Goal: Navigation & Orientation: Find specific page/section

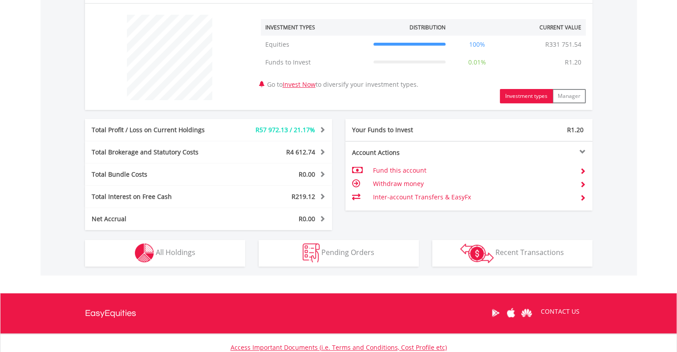
scroll to position [400, 0]
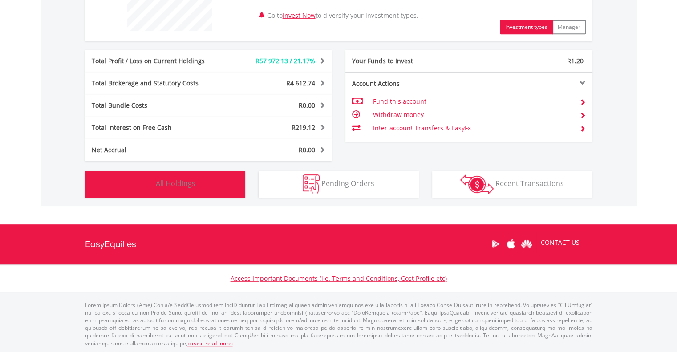
click at [183, 188] on button "Holdings All Holdings" at bounding box center [165, 184] width 160 height 27
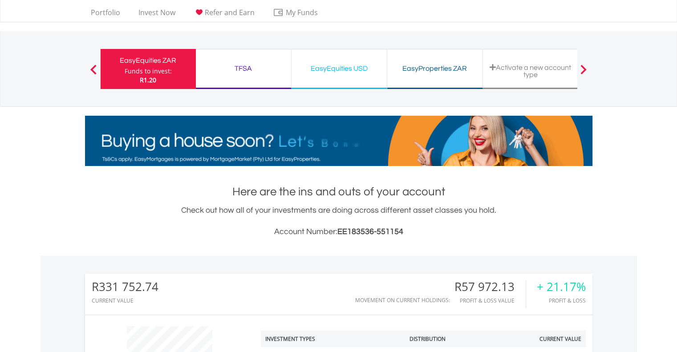
scroll to position [0, 0]
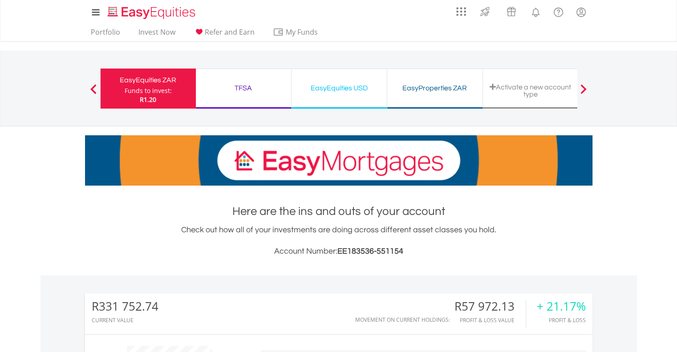
click at [239, 86] on div "TFSA" at bounding box center [243, 88] width 85 height 12
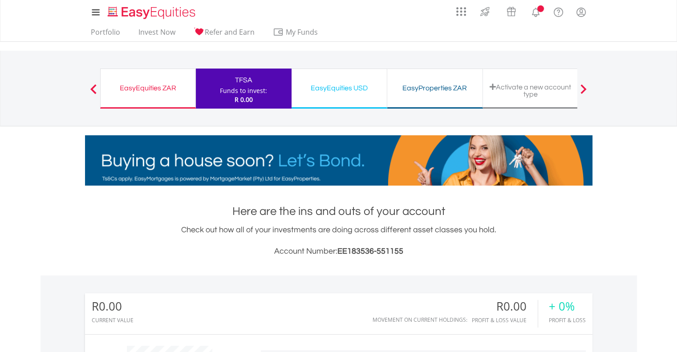
scroll to position [86, 169]
click at [156, 87] on div "EasyEquities ZAR" at bounding box center [148, 88] width 84 height 12
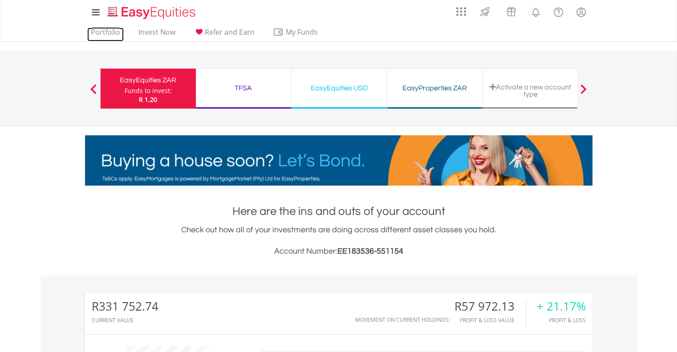
click at [106, 34] on link "Portfolio" at bounding box center [105, 35] width 37 height 14
